Goal: Navigation & Orientation: Find specific page/section

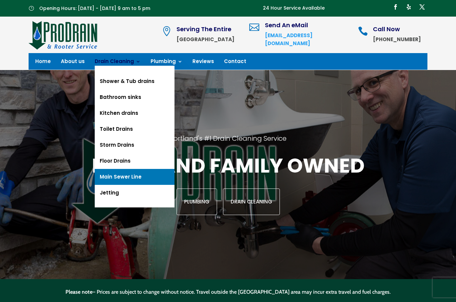
click at [127, 177] on link "Main Sewer Line" at bounding box center [135, 177] width 80 height 16
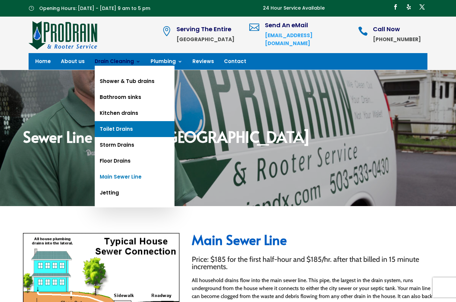
click at [119, 126] on link "Toilet Drains" at bounding box center [135, 129] width 80 height 16
